Goal: Task Accomplishment & Management: Use online tool/utility

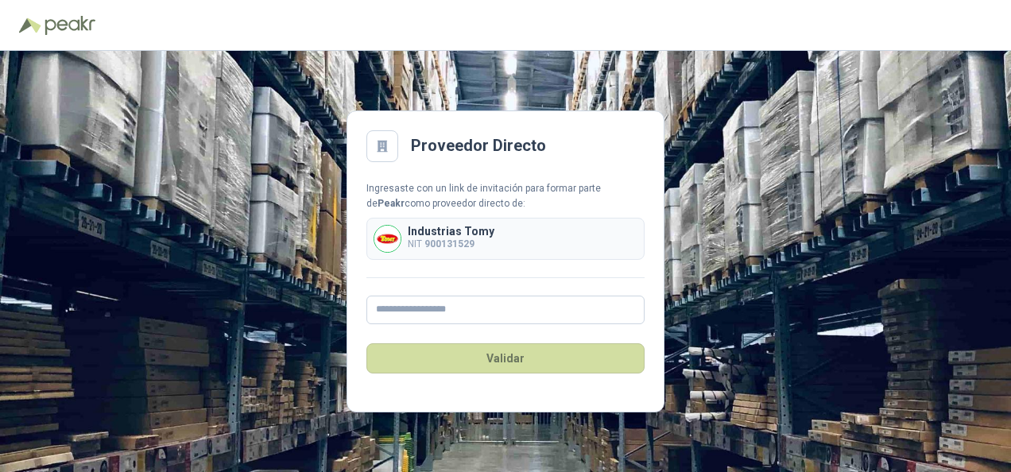
click at [455, 315] on input "text" at bounding box center [505, 310] width 278 height 29
type input "**********"
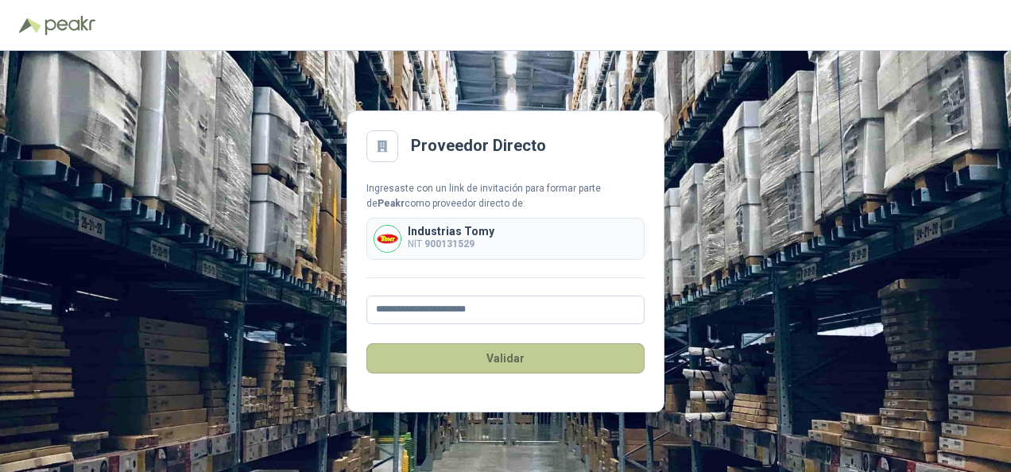
click at [476, 347] on button "Validar" at bounding box center [505, 358] width 278 height 30
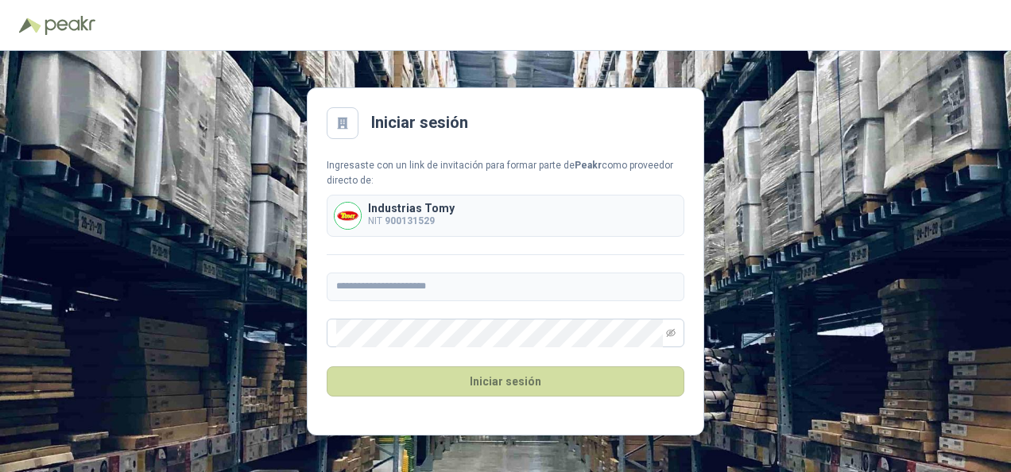
click at [806, 330] on div "**********" at bounding box center [505, 261] width 1011 height 421
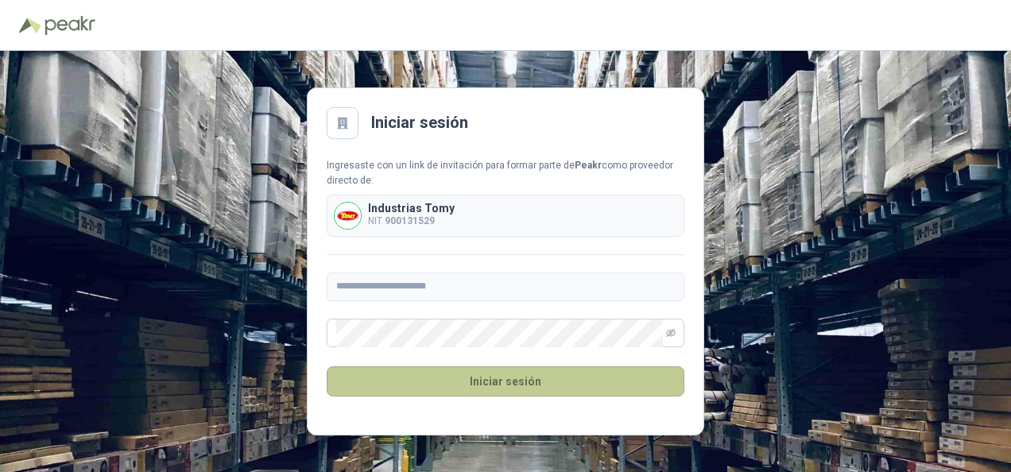
click at [547, 386] on button "Iniciar sesión" at bounding box center [506, 381] width 358 height 30
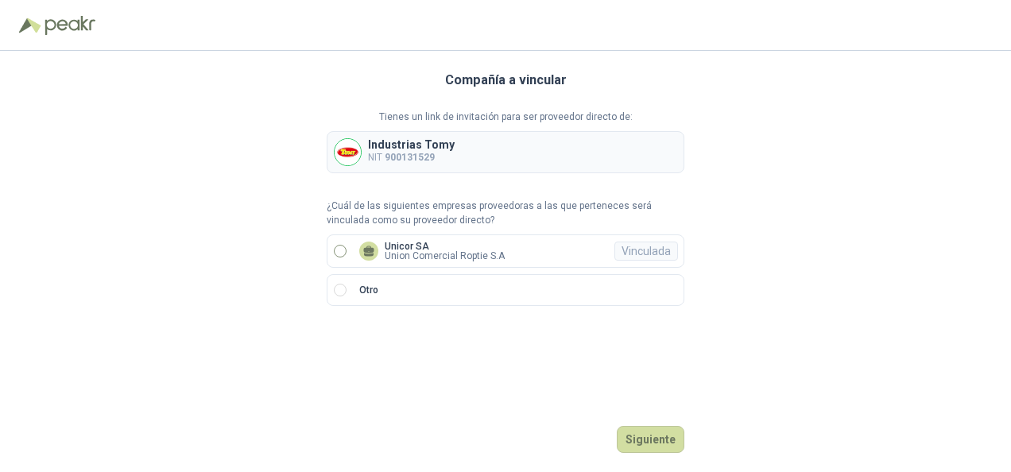
click at [345, 242] on label "Unicor SA Union Comercial Roptie S.A Vinculada" at bounding box center [506, 250] width 358 height 33
click at [645, 439] on button "Ingresar" at bounding box center [653, 439] width 63 height 27
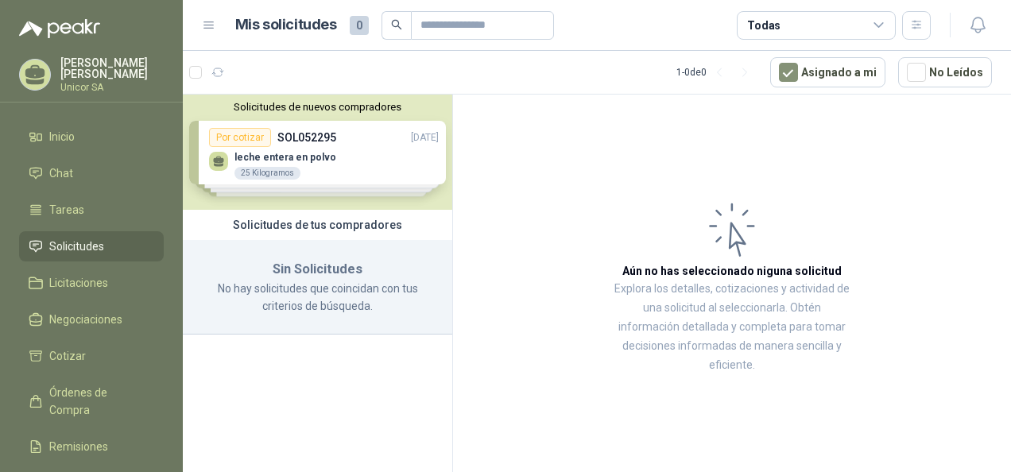
click at [308, 146] on div "Solicitudes de nuevos compradores Por cotizar SOL052295 [DATE] leche entera en …" at bounding box center [317, 152] width 269 height 115
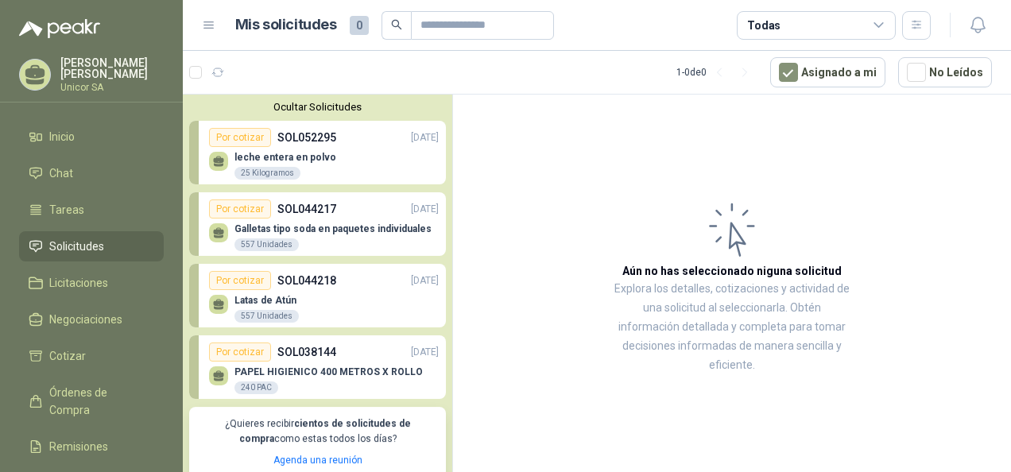
click at [326, 149] on div "leche entera en polvo 25 Kilogramos" at bounding box center [324, 163] width 230 height 33
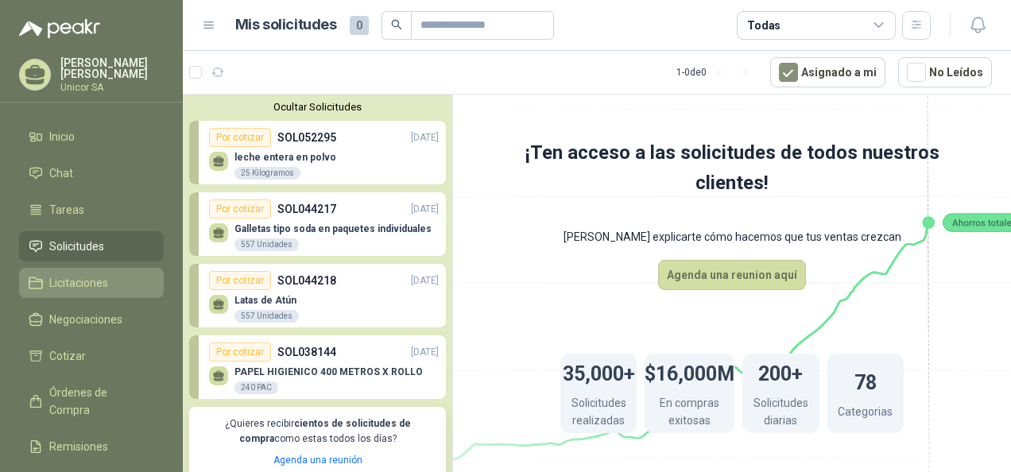
click at [78, 277] on span "Licitaciones" at bounding box center [78, 282] width 59 height 17
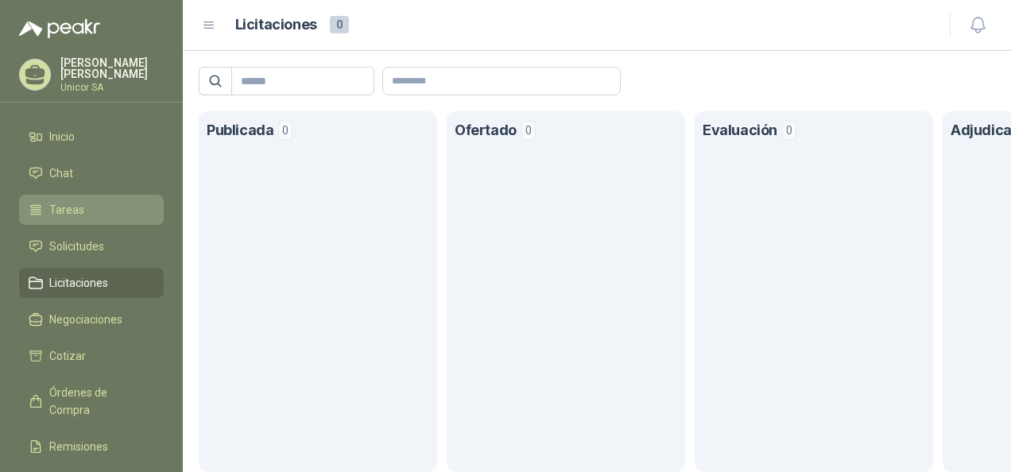
click at [92, 209] on li "Tareas" at bounding box center [92, 209] width 126 height 17
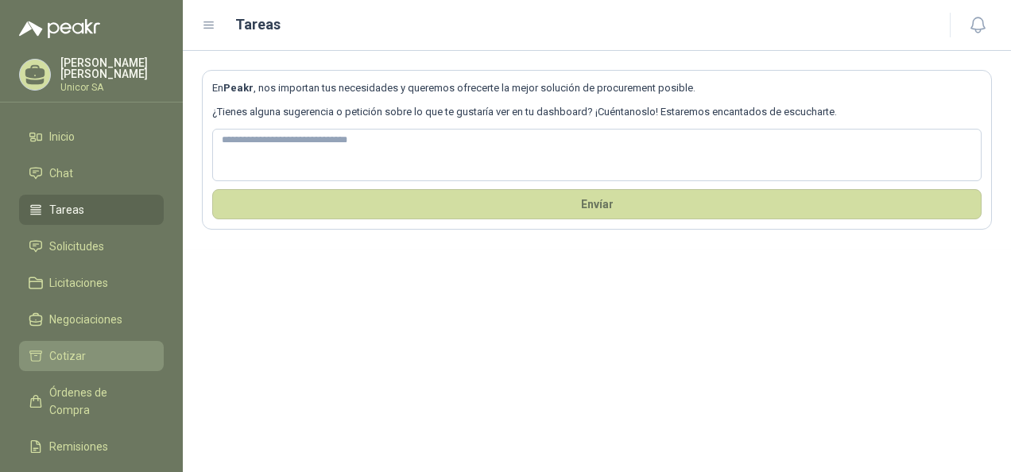
click at [78, 351] on span "Cotizar" at bounding box center [67, 355] width 37 height 17
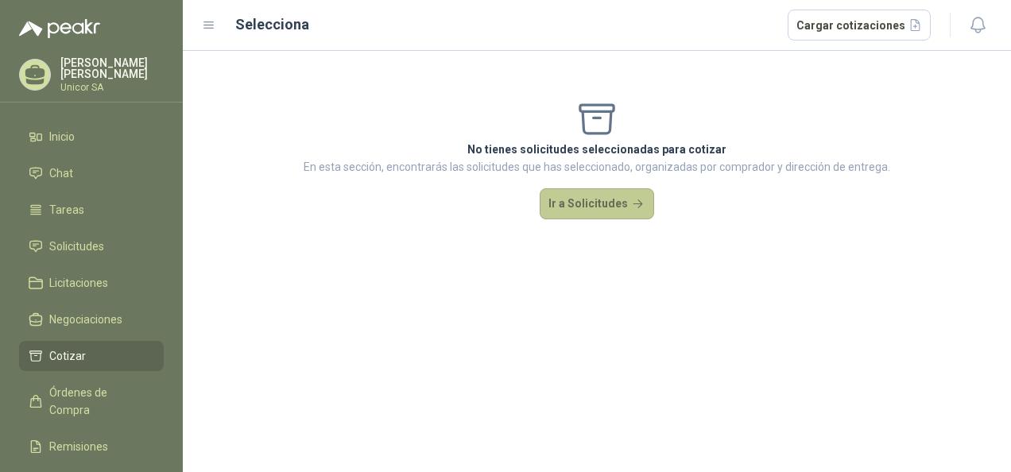
click at [584, 208] on button "Ir a Solicitudes" at bounding box center [597, 204] width 114 height 32
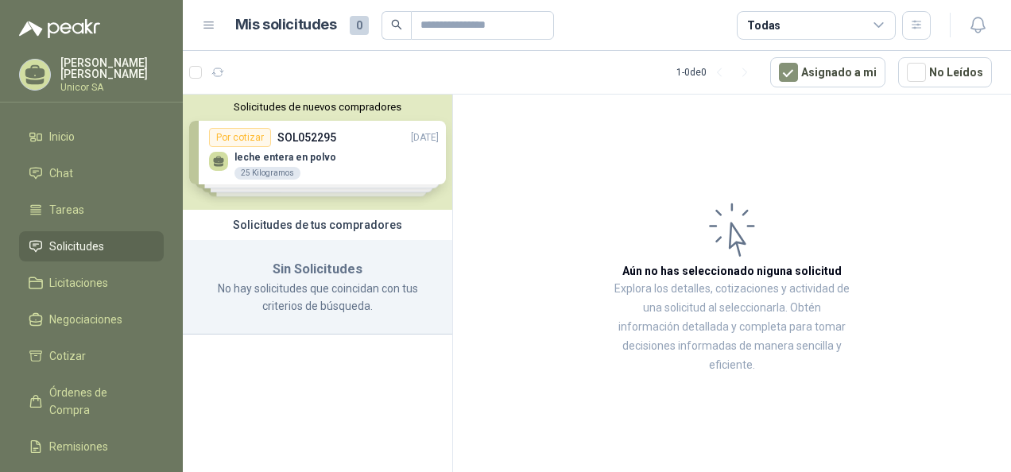
click at [273, 146] on div "Solicitudes de nuevos compradores Por cotizar SOL052295 [DATE] leche entera en …" at bounding box center [317, 152] width 269 height 115
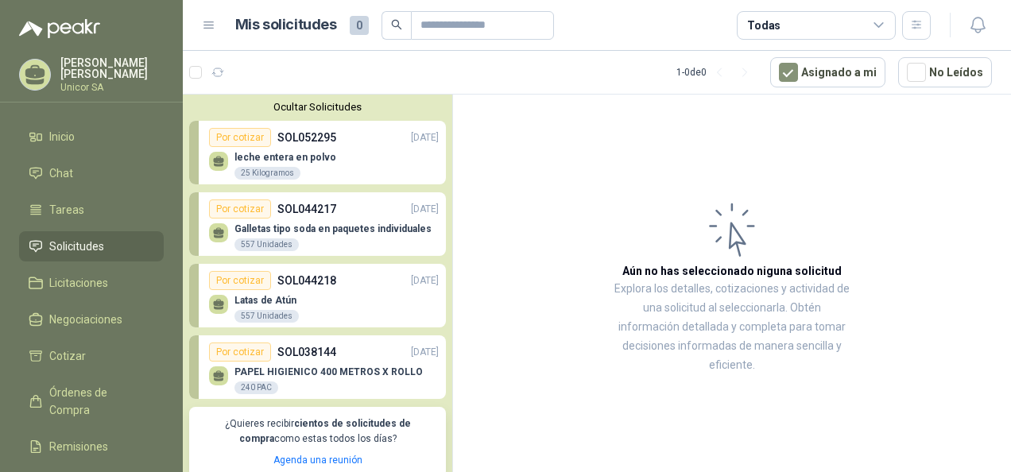
click at [285, 211] on p "SOL044217" at bounding box center [306, 208] width 59 height 17
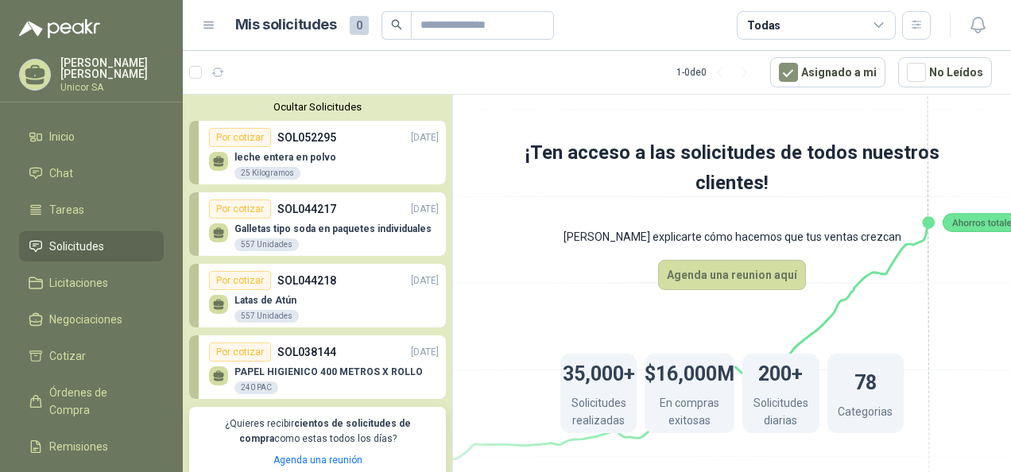
click at [267, 312] on div "557 Unidades" at bounding box center [266, 316] width 64 height 13
click at [259, 370] on p "PAPEL HIGIENICO 400 METROS X ROLLO" at bounding box center [328, 371] width 188 height 11
click at [87, 70] on p "[PERSON_NAME]" at bounding box center [111, 68] width 103 height 22
